Goal: Find contact information: Find contact information

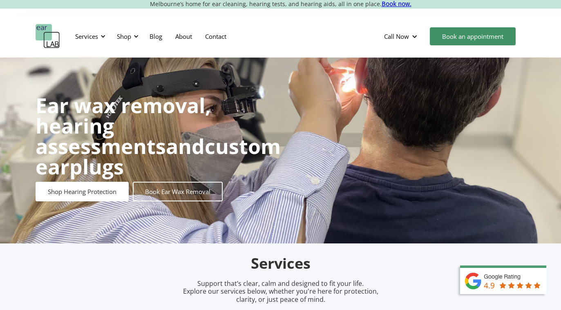
click at [49, 28] on img "home" at bounding box center [48, 36] width 24 height 24
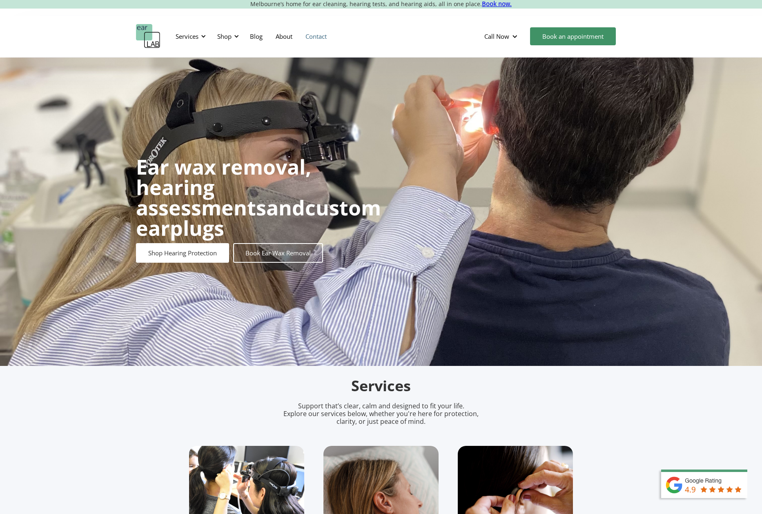
click at [329, 39] on link "Contact" at bounding box center [316, 36] width 34 height 24
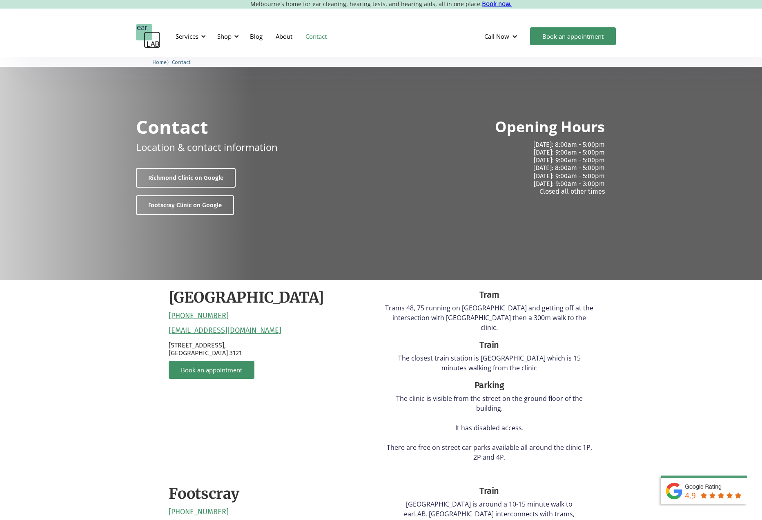
click at [156, 36] on img "home" at bounding box center [148, 36] width 24 height 24
